Goal: Find specific page/section: Find specific page/section

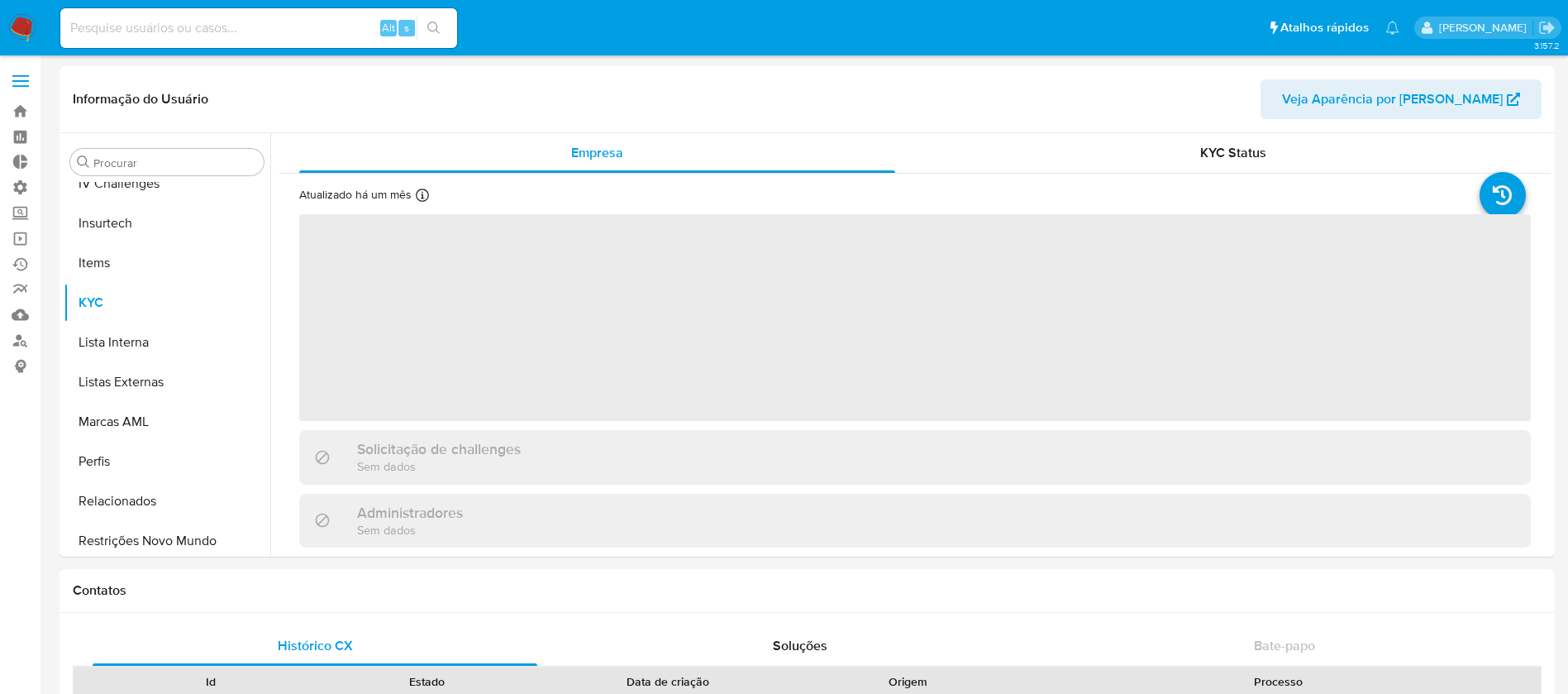
scroll to position [738, 0]
select select "10"
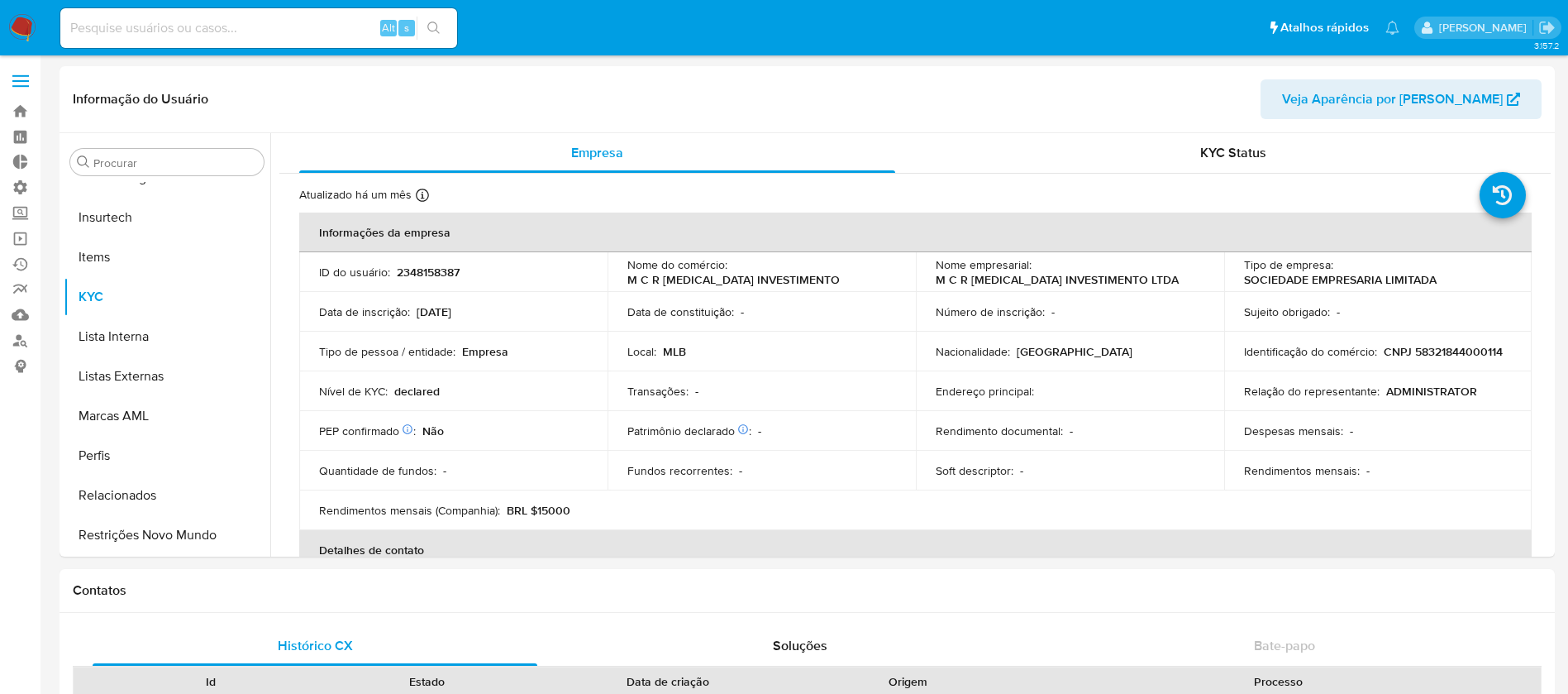
click at [193, 20] on input at bounding box center [258, 28] width 396 height 21
paste input "99171171"
type input "99171171"
click at [434, 25] on icon "search-icon" at bounding box center [433, 28] width 13 height 13
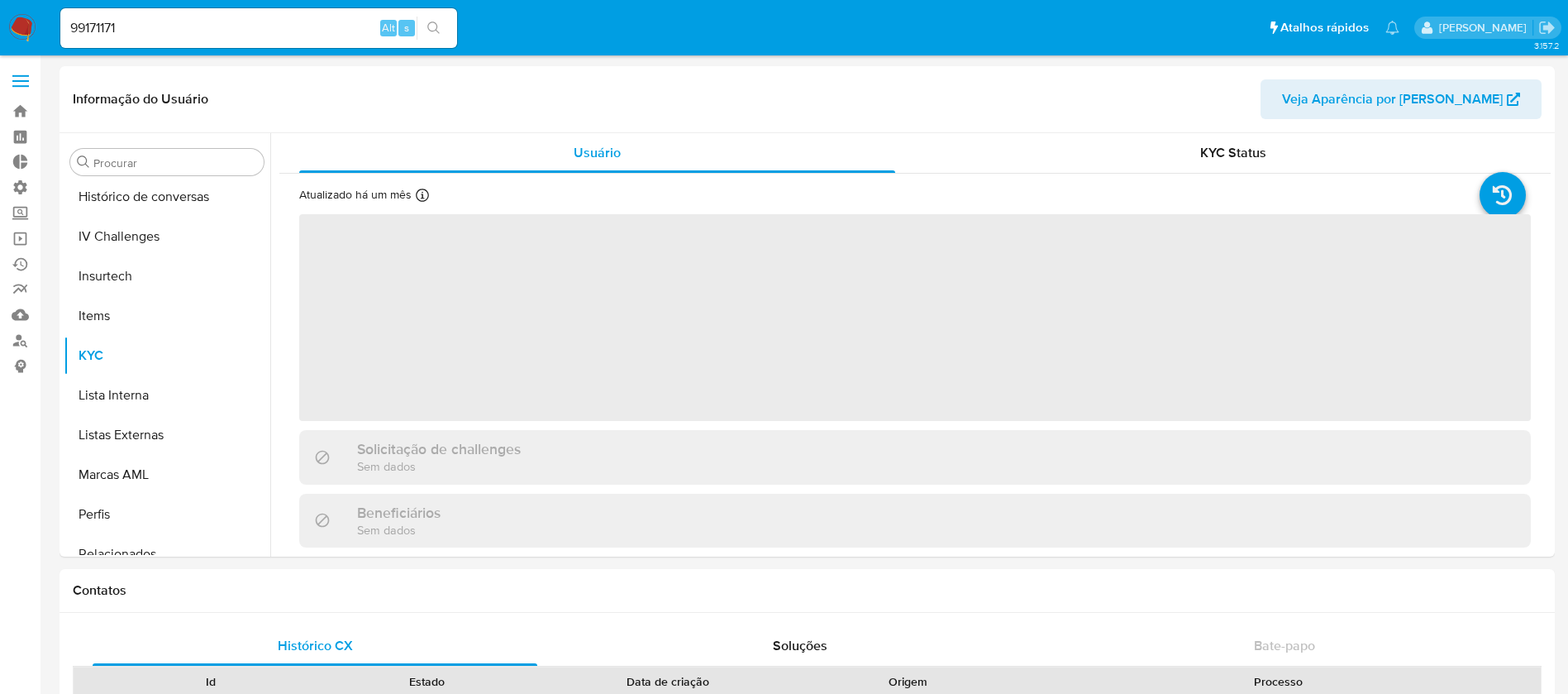
scroll to position [738, 0]
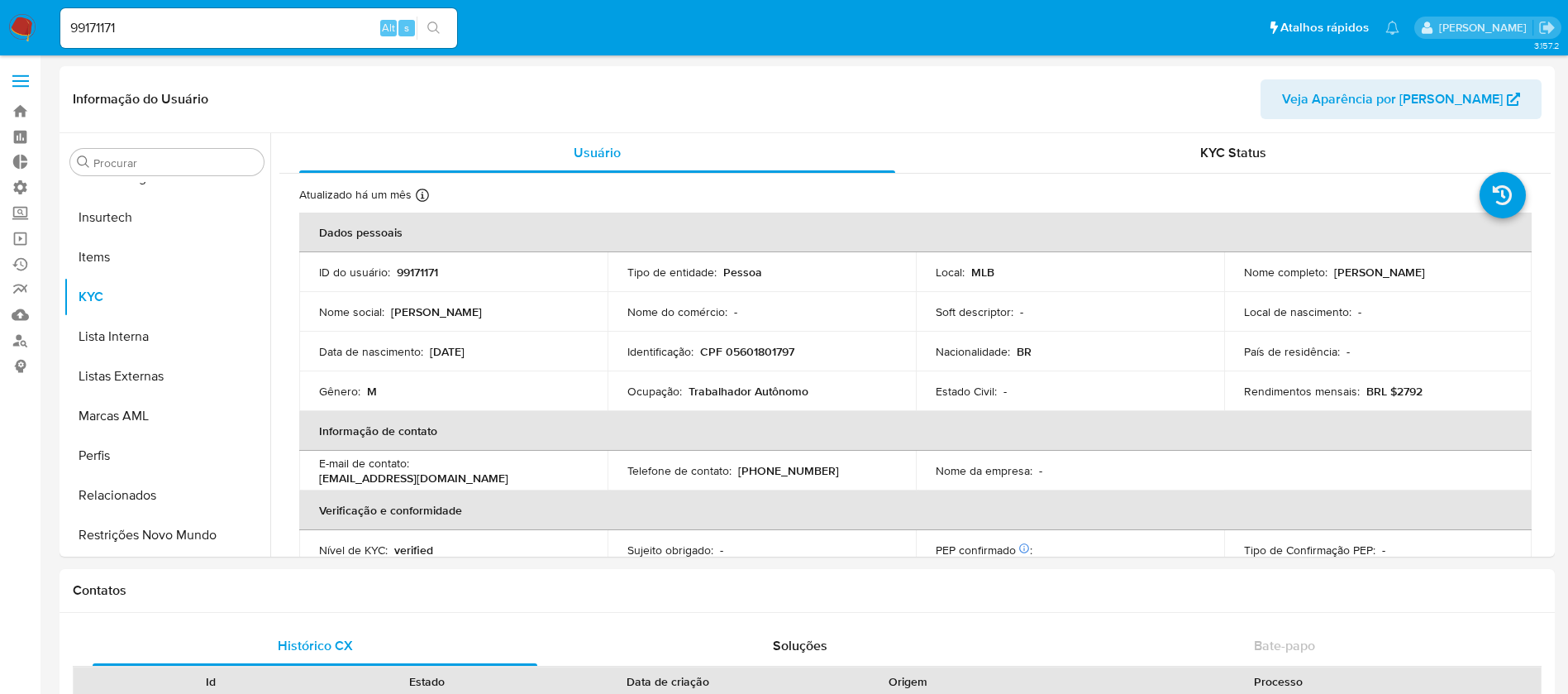
select select "10"
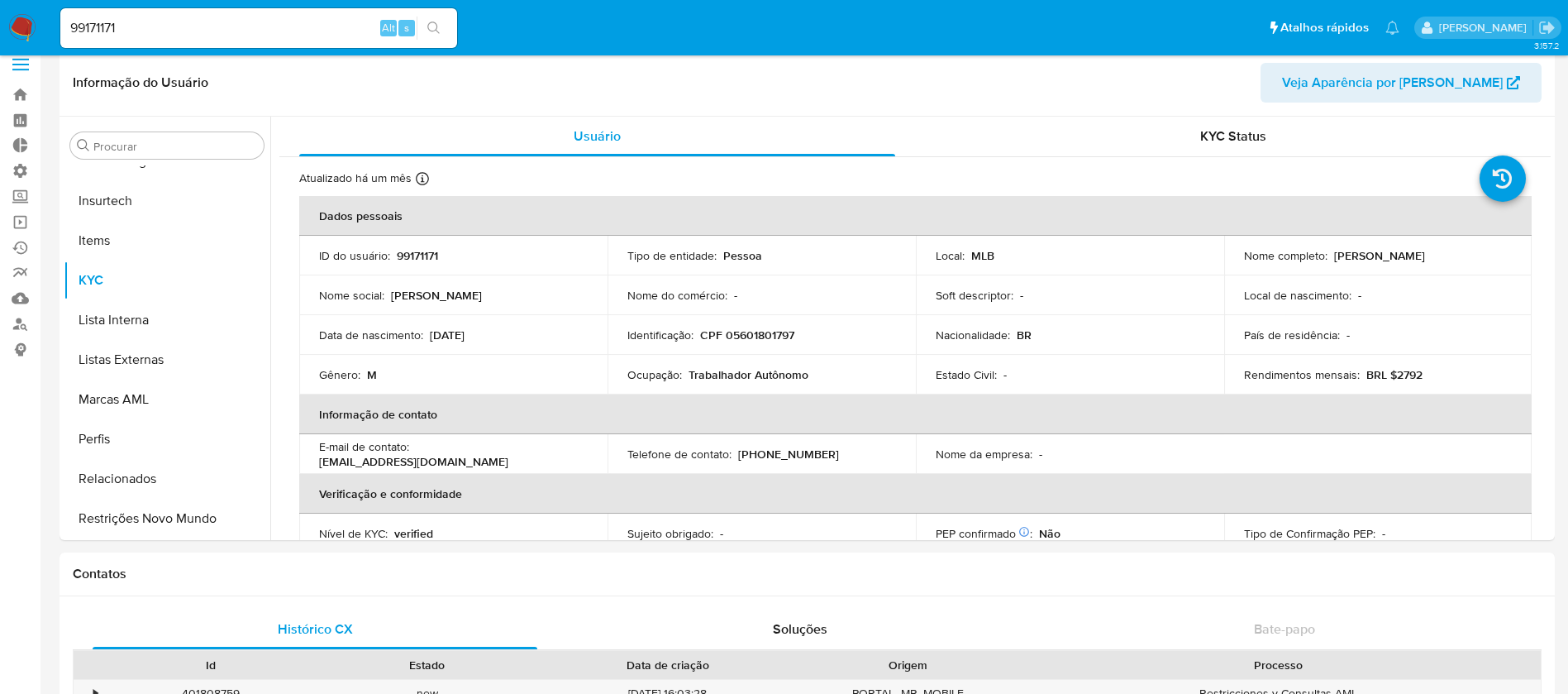
scroll to position [13, 0]
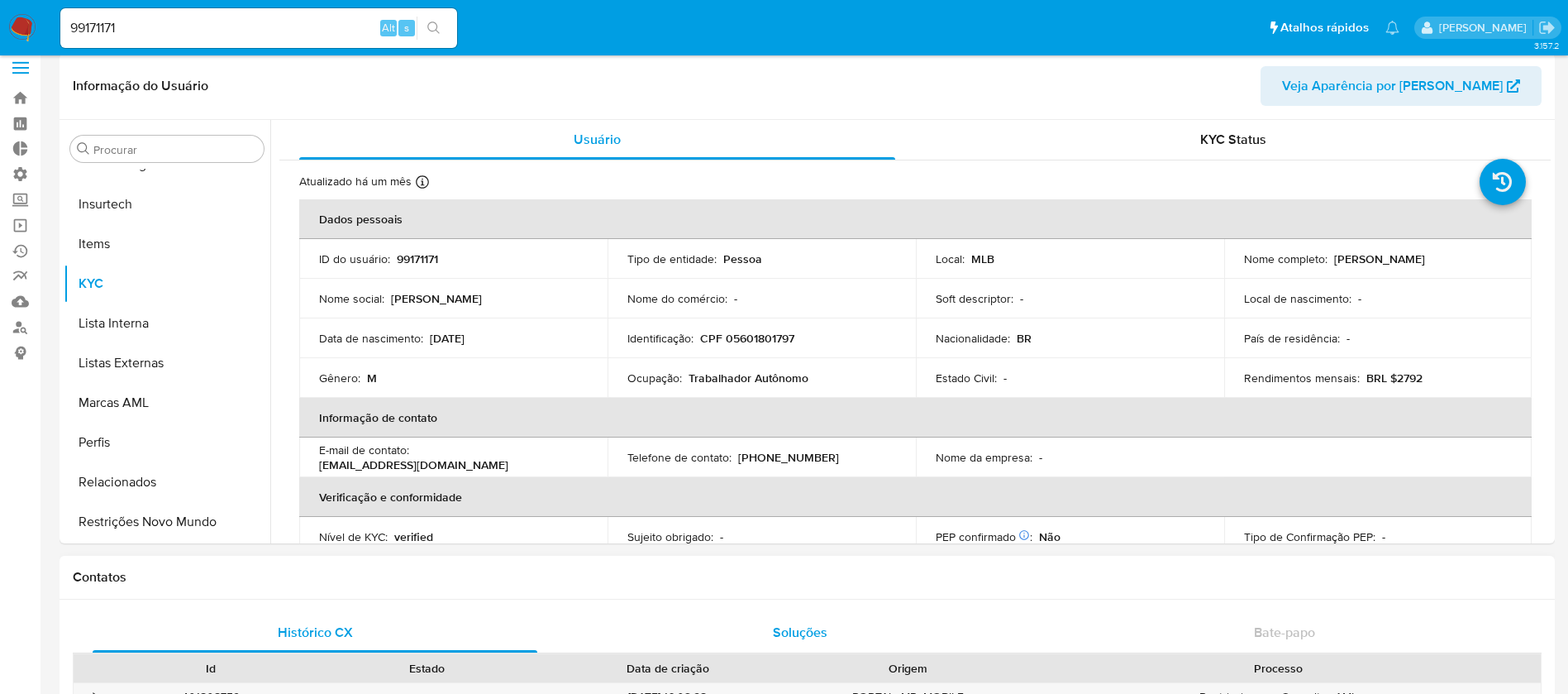
drag, startPoint x: 536, startPoint y: 665, endPoint x: 604, endPoint y: 640, distance: 72.4
click at [550, 662] on div at bounding box center [535, 668] width 30 height 28
drag, startPoint x: 186, startPoint y: 17, endPoint x: 0, endPoint y: -5, distance: 187.3
paste input "J8sCU1HZNpj3n8iYJvJqlQ"
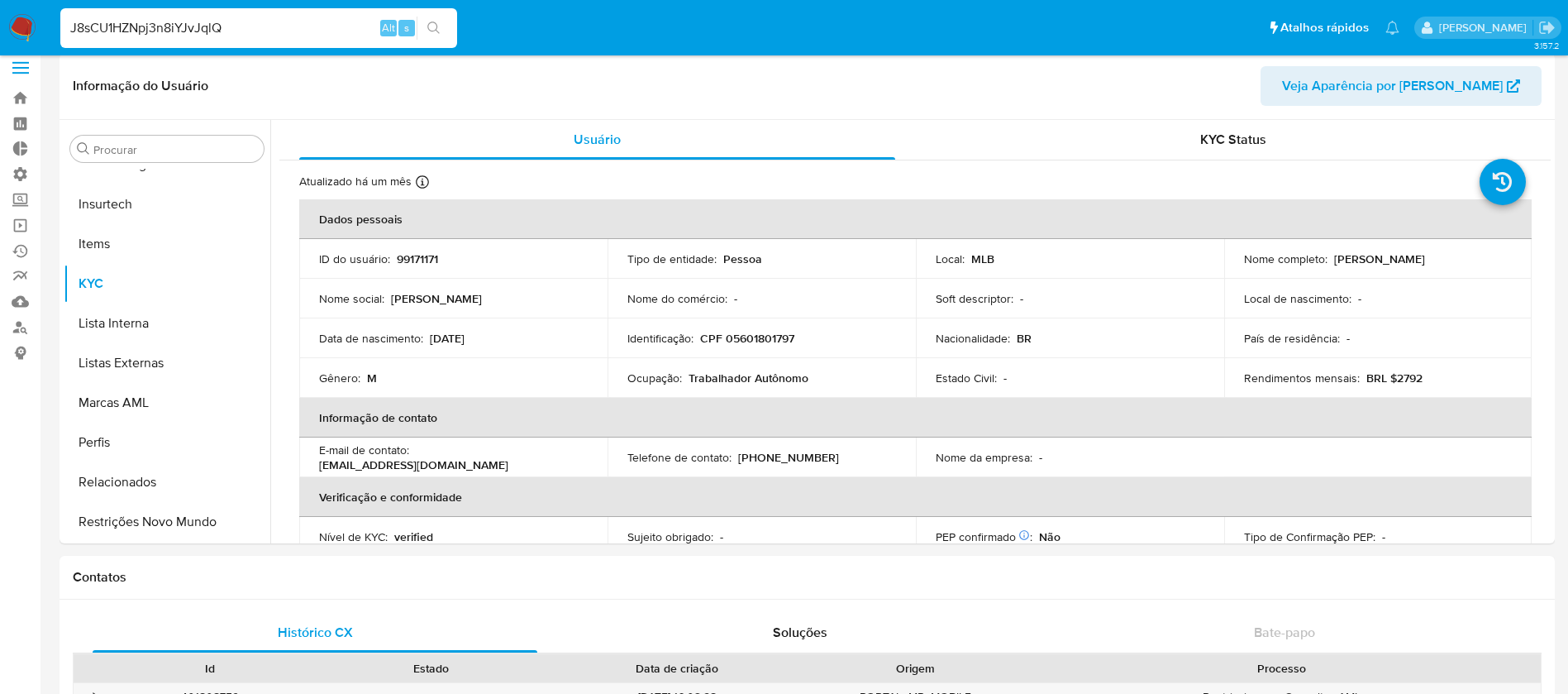
type input "J8sCU1HZNpj3n8iYJvJqlQ"
click at [428, 41] on div "J8sCU1HZNpj3n8iYJvJqlQ Alt s" at bounding box center [258, 28] width 396 height 40
click at [433, 28] on icon "search-icon" at bounding box center [433, 28] width 13 height 13
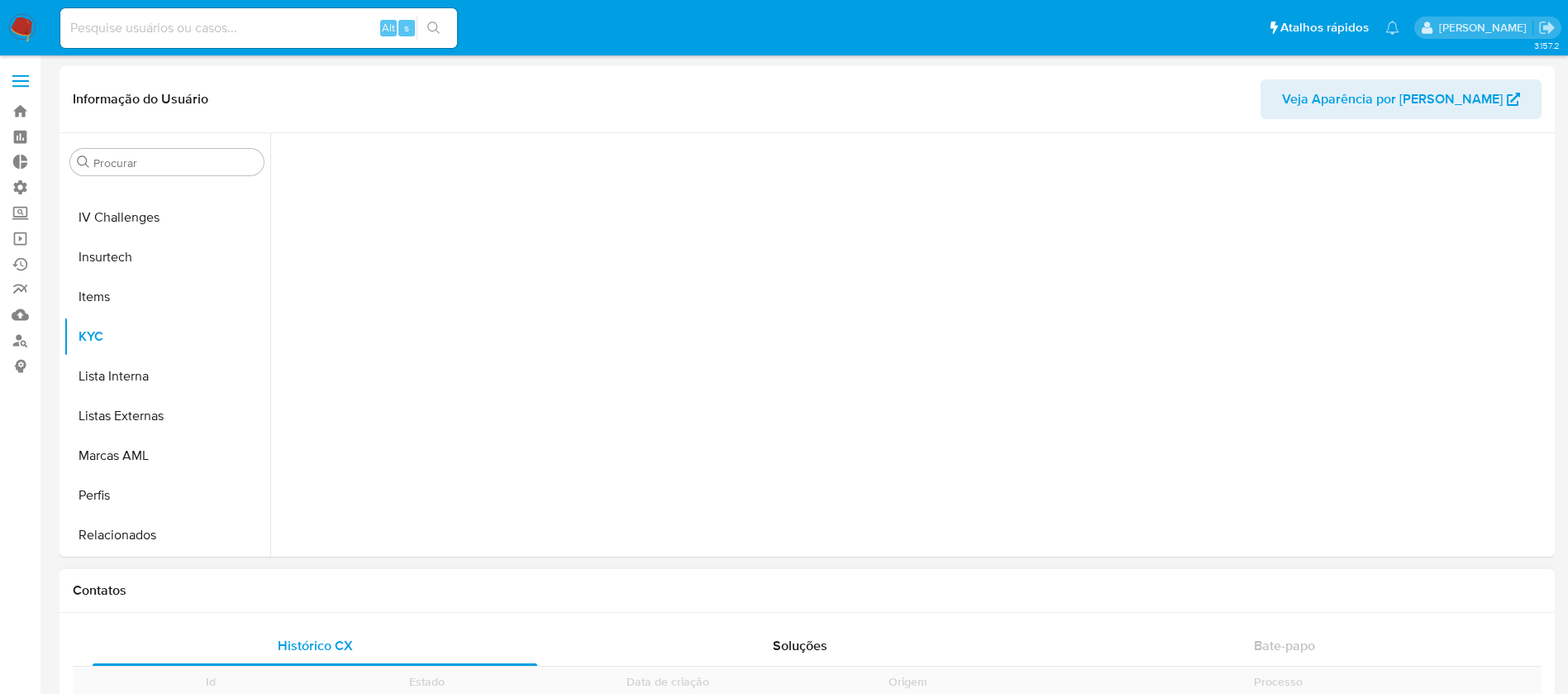
scroll to position [738, 0]
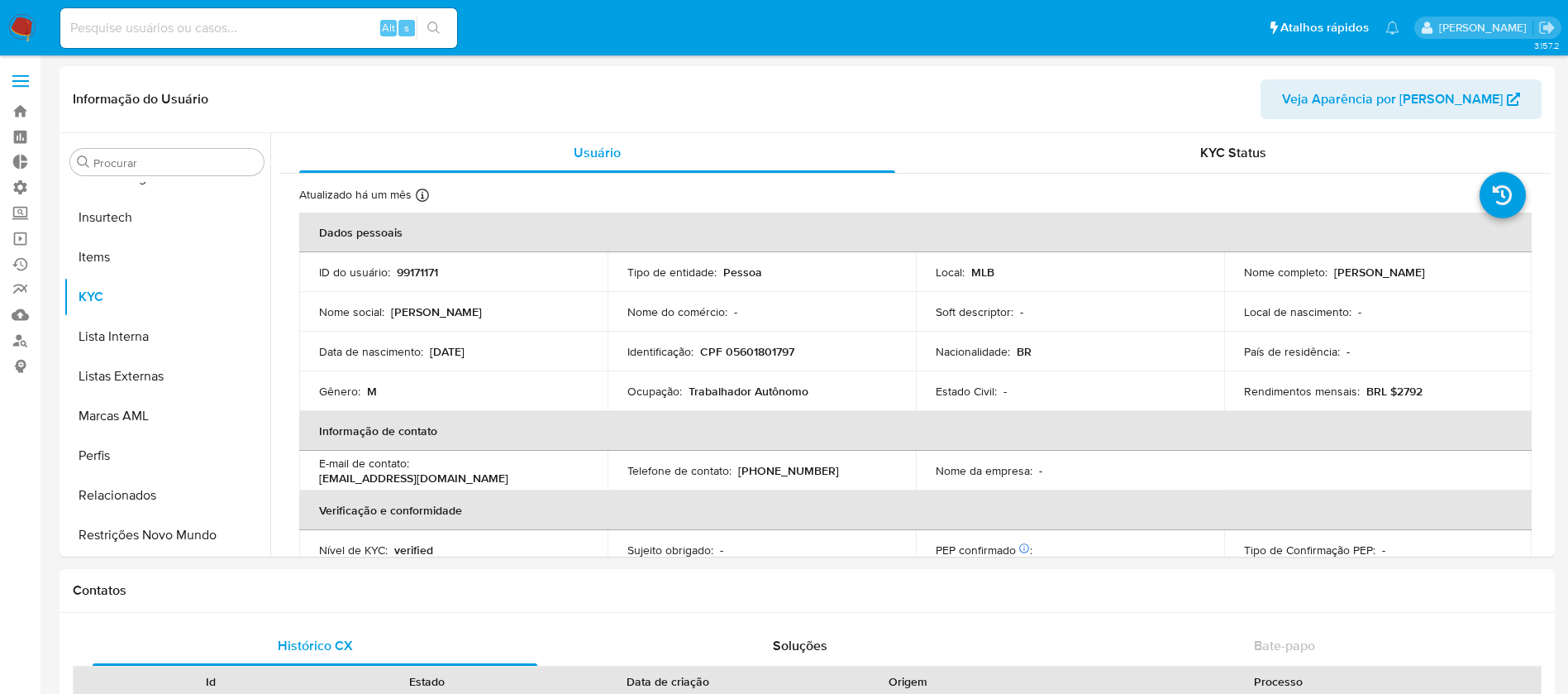
click at [289, 27] on input at bounding box center [258, 28] width 396 height 21
select select "10"
paste input "J8sCU1HZNpj3n8iYJvJqlQ"
type input "J8sCU1HZNpj3n8iYJvJqlQ"
